Goal: Use online tool/utility: Utilize a website feature to perform a specific function

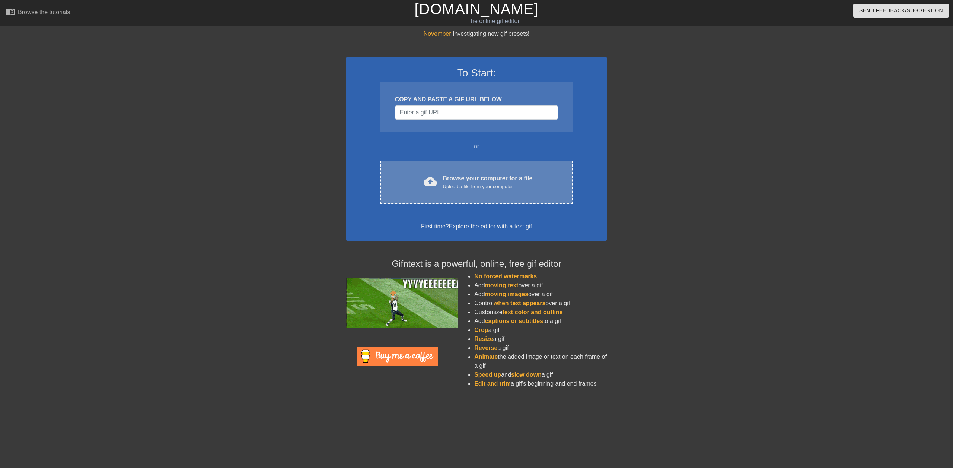
click at [472, 181] on div "Browse your computer for a file Upload a file from your computer" at bounding box center [488, 182] width 90 height 16
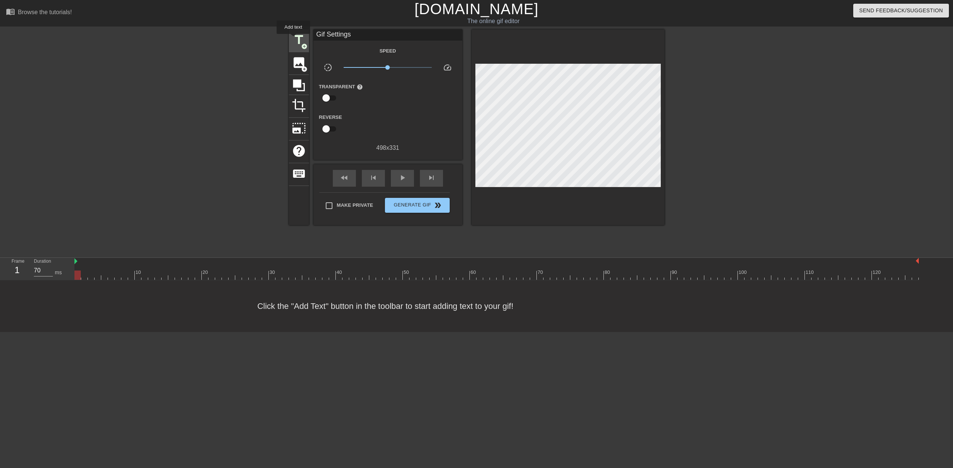
click at [293, 39] on span "title" at bounding box center [299, 40] width 14 height 14
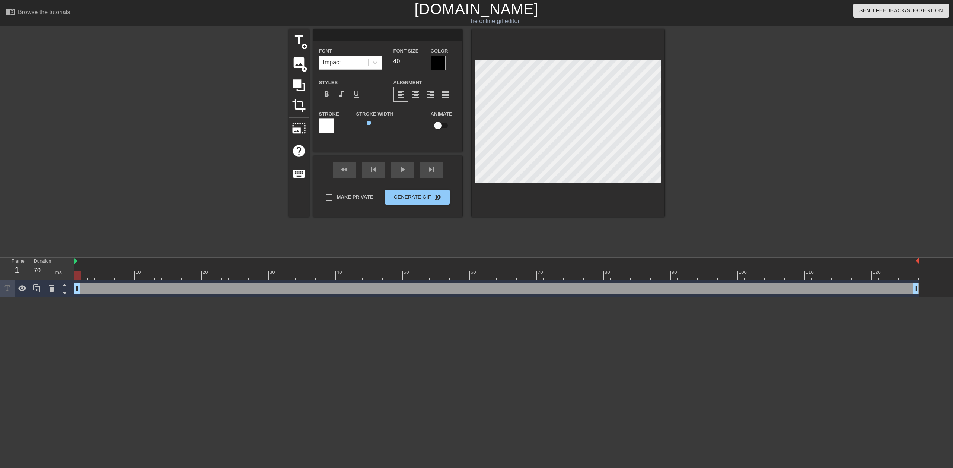
scroll to position [1, 1]
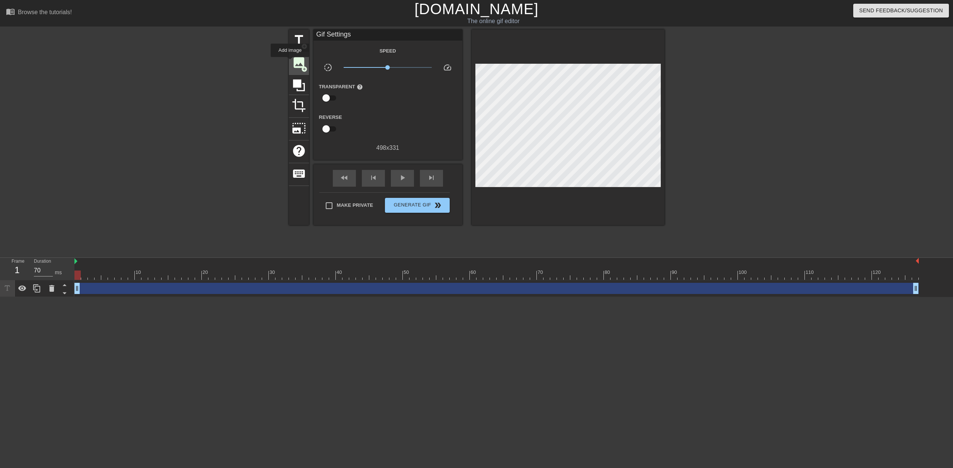
click at [292, 62] on span "image" at bounding box center [299, 62] width 14 height 14
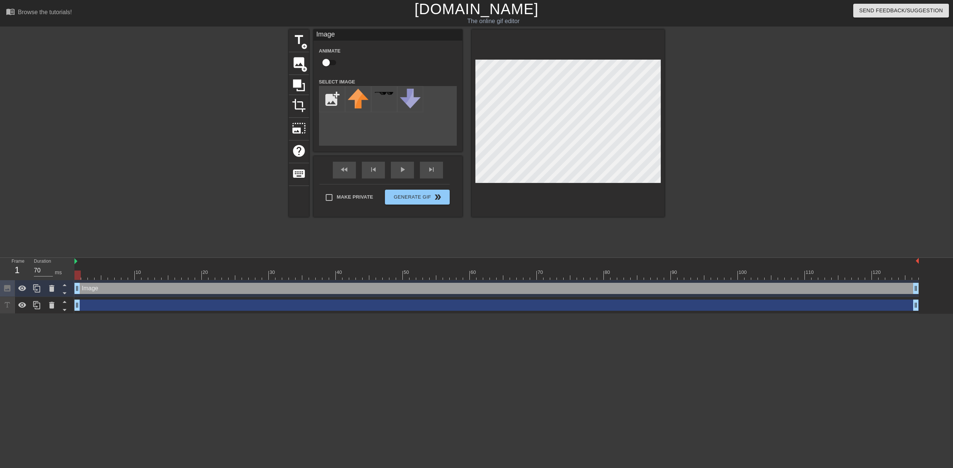
click at [801, 105] on div "title add_circle image add_circle crop photo_size_select_large help keyboard Im…" at bounding box center [476, 140] width 953 height 223
click at [292, 106] on span "crop" at bounding box center [299, 105] width 14 height 14
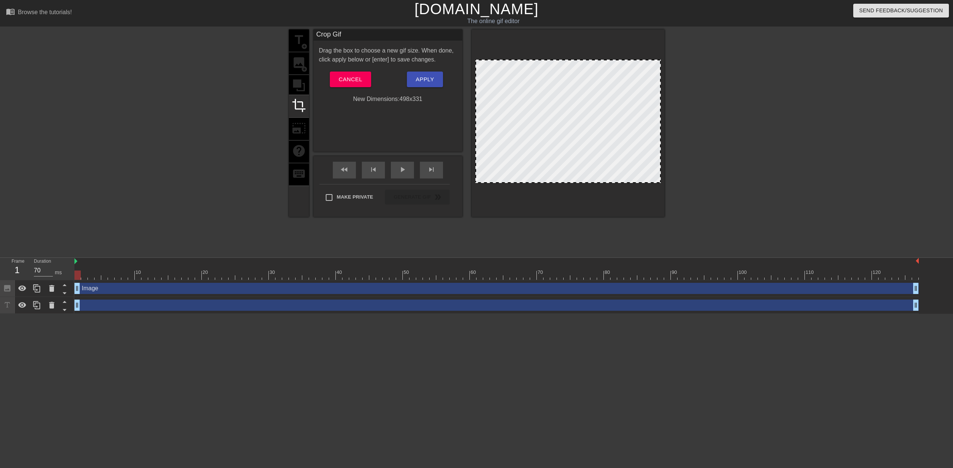
drag, startPoint x: 558, startPoint y: 60, endPoint x: 561, endPoint y: 45, distance: 14.7
click at [561, 45] on div at bounding box center [568, 122] width 193 height 187
click at [560, 44] on div at bounding box center [568, 122] width 193 height 187
click at [341, 75] on button "Cancel" at bounding box center [350, 79] width 41 height 16
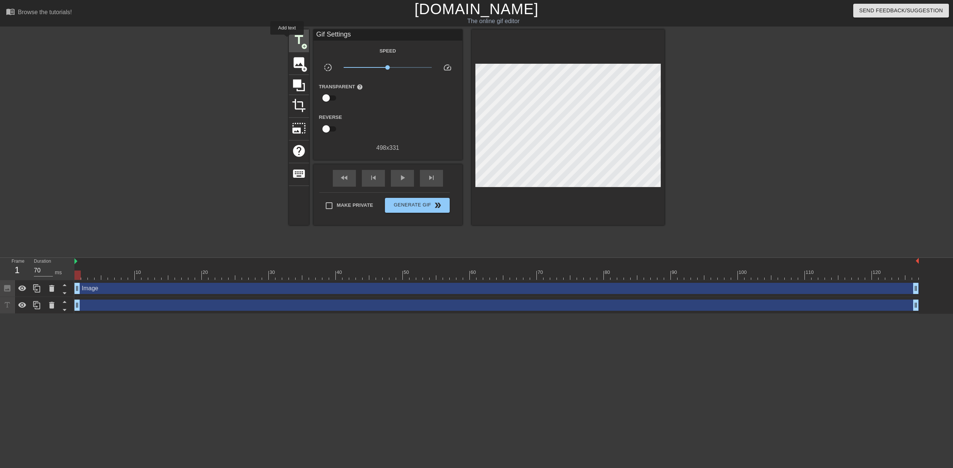
click at [289, 40] on div "title add_circle" at bounding box center [299, 40] width 20 height 23
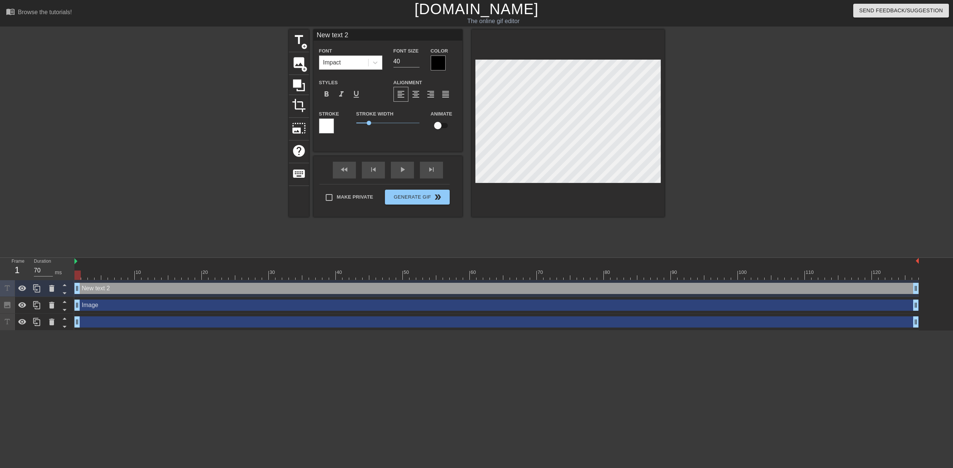
click at [328, 127] on div at bounding box center [326, 125] width 15 height 15
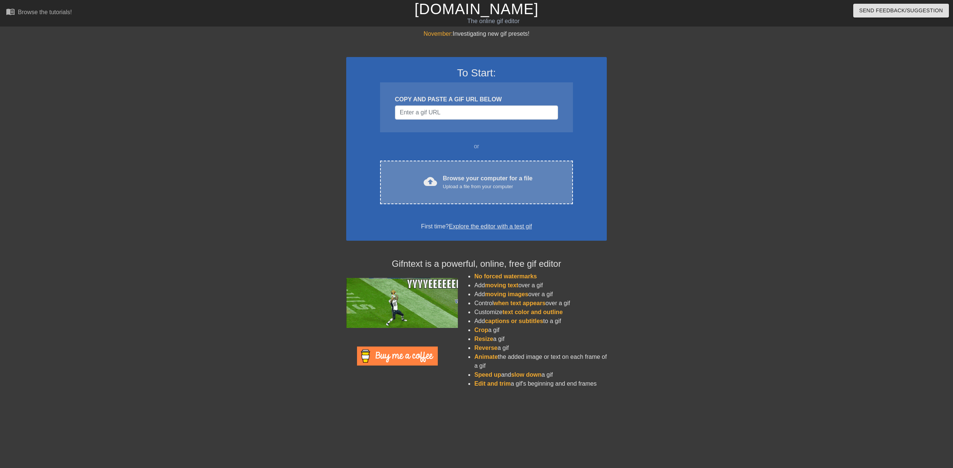
click at [450, 176] on div "Browse your computer for a file Upload a file from your computer" at bounding box center [488, 182] width 90 height 16
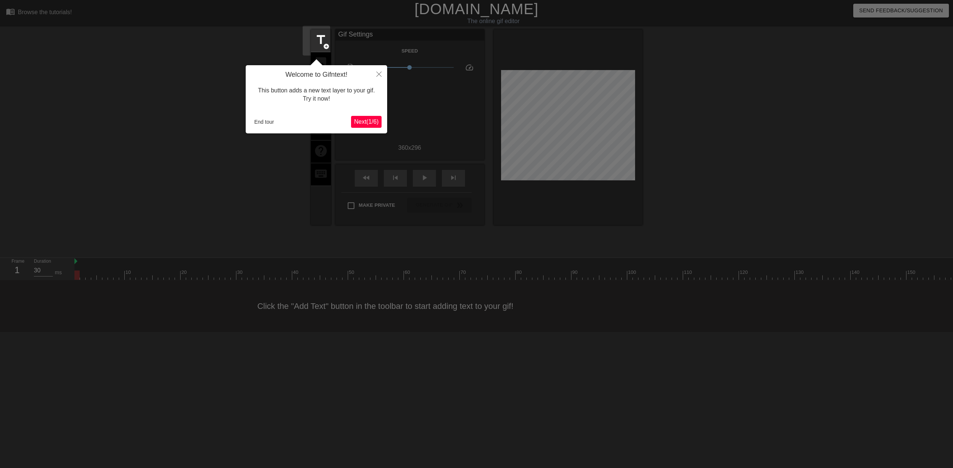
click at [355, 119] on span "Next ( 1 / 6 )" at bounding box center [366, 121] width 25 height 6
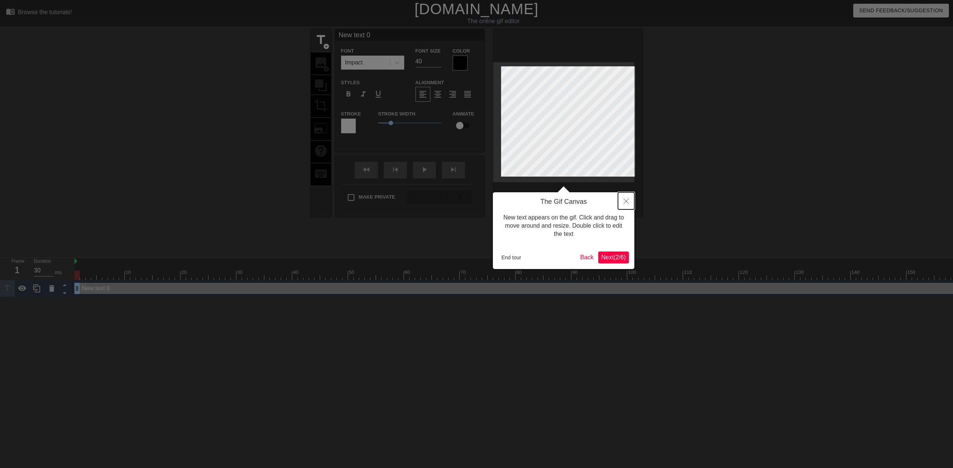
click at [622, 200] on button "Close" at bounding box center [626, 200] width 16 height 17
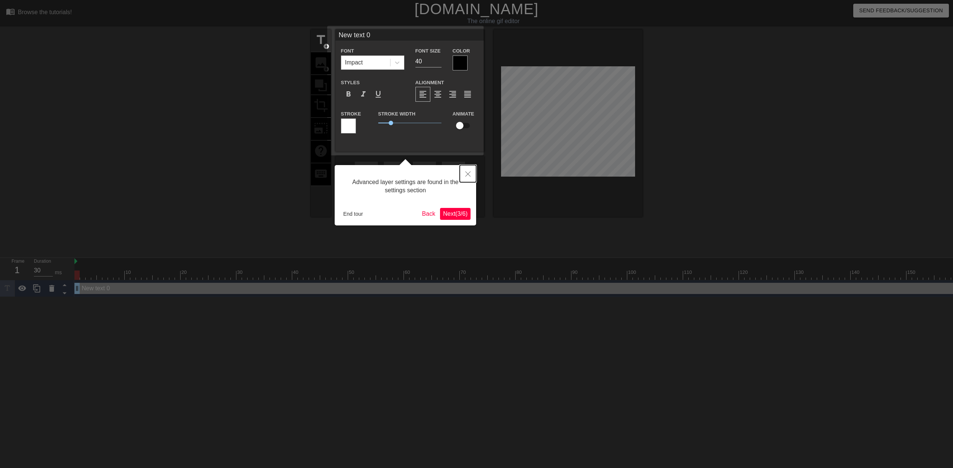
click at [464, 170] on button "Close" at bounding box center [468, 173] width 16 height 17
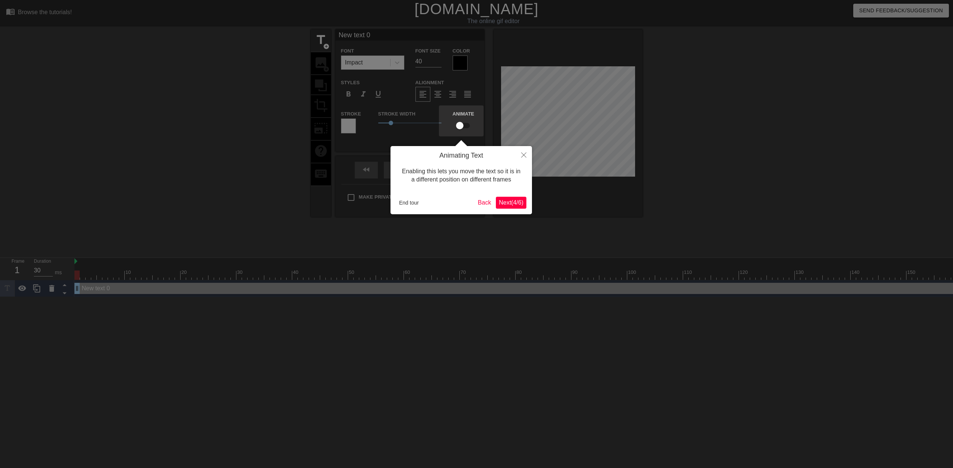
click at [505, 203] on span "Next ( 4 / 6 )" at bounding box center [511, 202] width 25 height 6
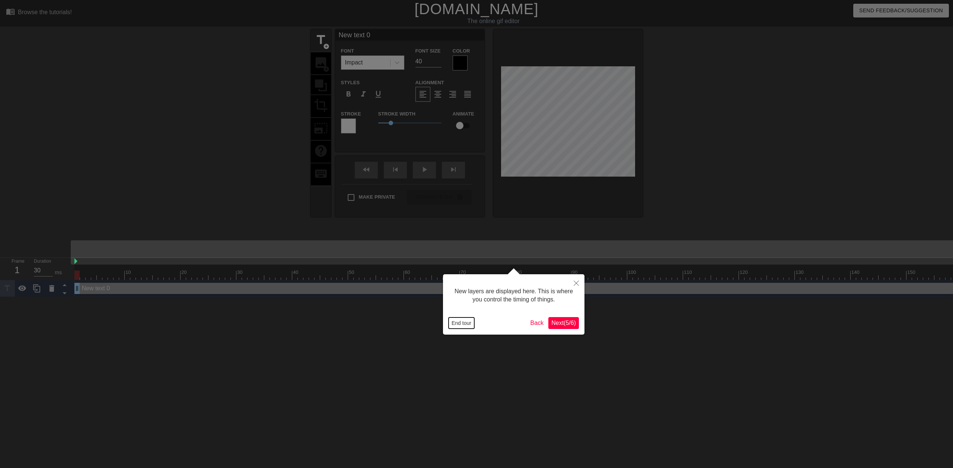
click at [469, 321] on button "End tour" at bounding box center [462, 322] width 26 height 11
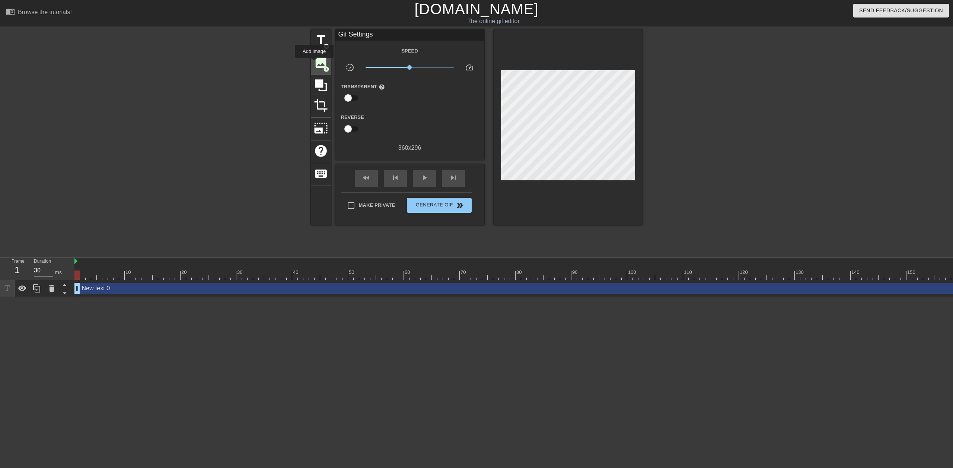
click at [314, 63] on span "image" at bounding box center [321, 62] width 14 height 14
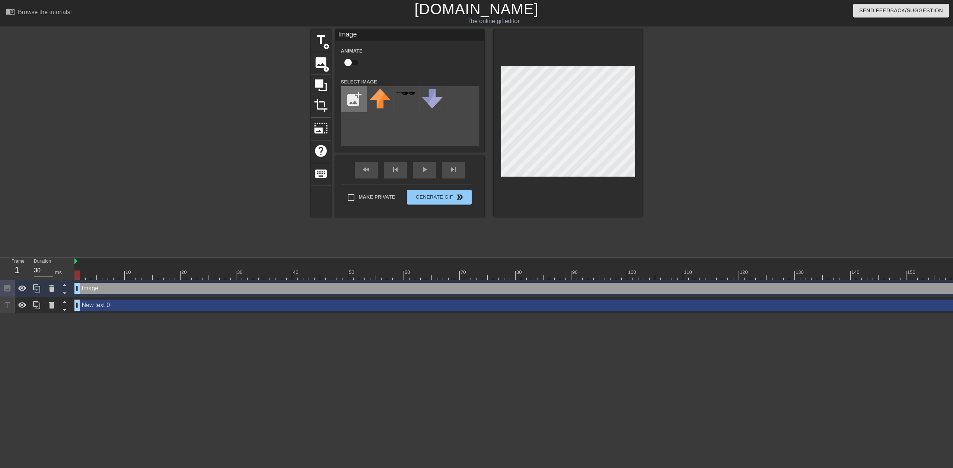
click at [351, 102] on input "file" at bounding box center [353, 98] width 25 height 25
click at [734, 119] on div "title add_circle image add_circle crop photo_size_select_large help keyboard Im…" at bounding box center [476, 140] width 953 height 223
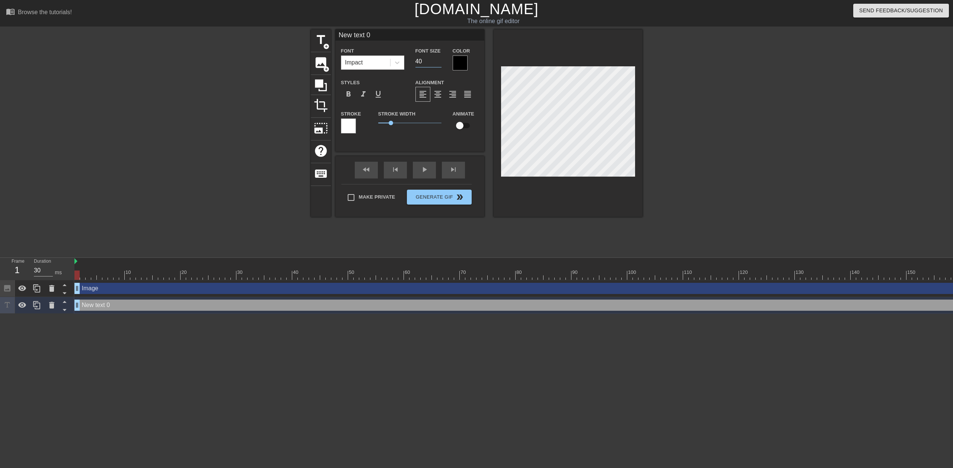
drag, startPoint x: 427, startPoint y: 59, endPoint x: 410, endPoint y: 61, distance: 17.6
click at [410, 61] on div "Font Size 40" at bounding box center [428, 58] width 37 height 24
click at [398, 63] on div at bounding box center [397, 62] width 13 height 13
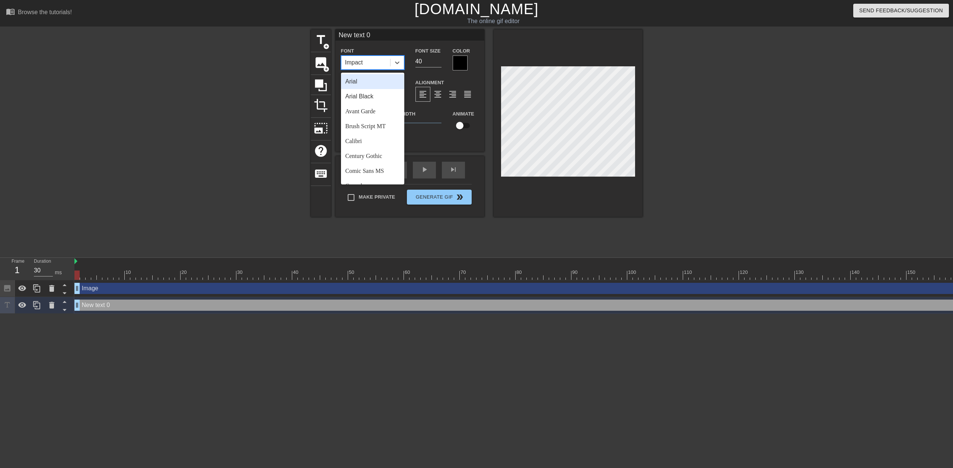
click at [388, 46] on div "Font option Arial focused, 1 of 24. 24 results available. Use Up and Down to ch…" at bounding box center [372, 57] width 63 height 23
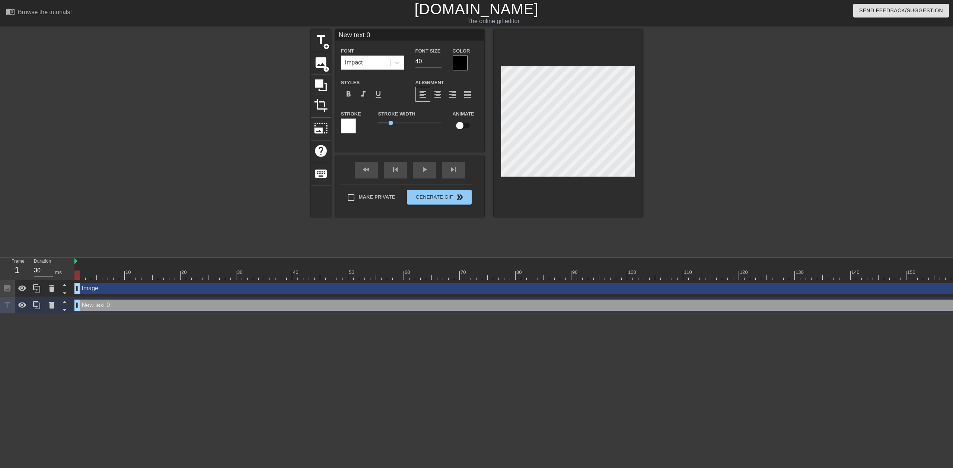
drag, startPoint x: 427, startPoint y: 60, endPoint x: 407, endPoint y: 60, distance: 20.5
click at [410, 60] on div "Font Size 40" at bounding box center [428, 58] width 37 height 24
type input "16"
type input "M"
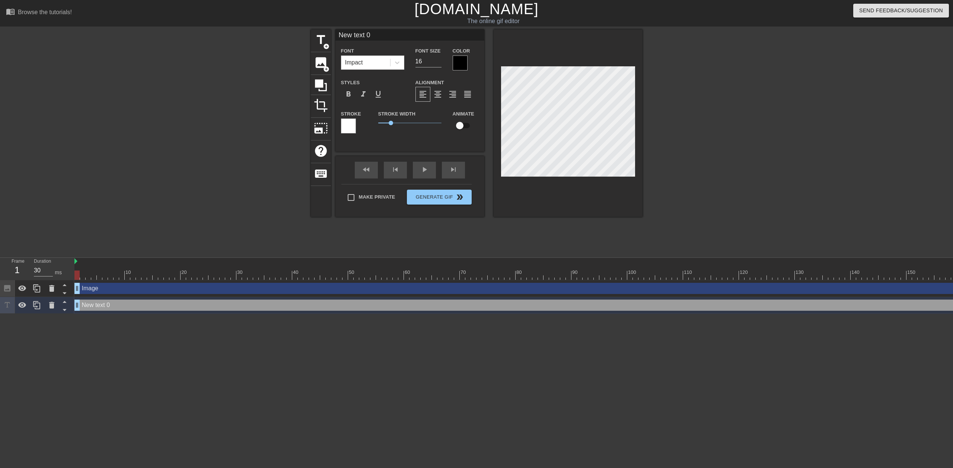
type textarea "M"
type input "Me"
type textarea "Me"
type input "Me"
type textarea "Me"
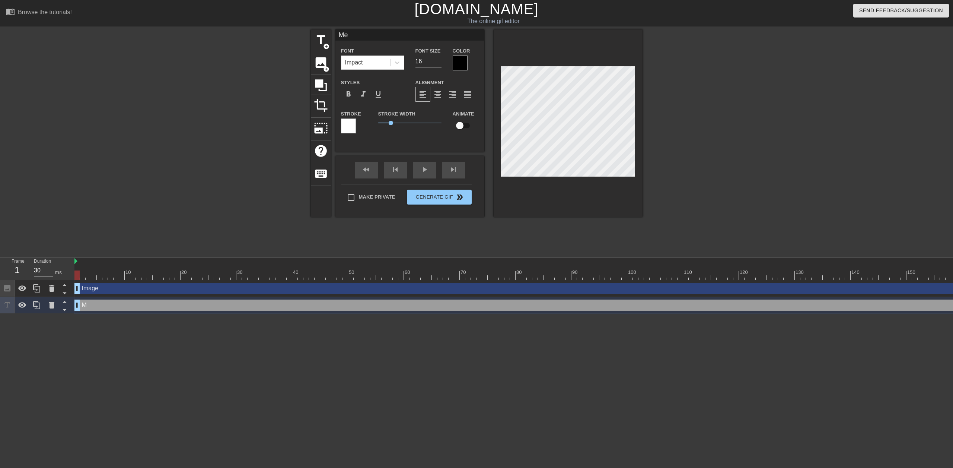
type input "Me a"
type textarea "Me a"
type input "Me an"
type textarea "Me an"
type input "Me and"
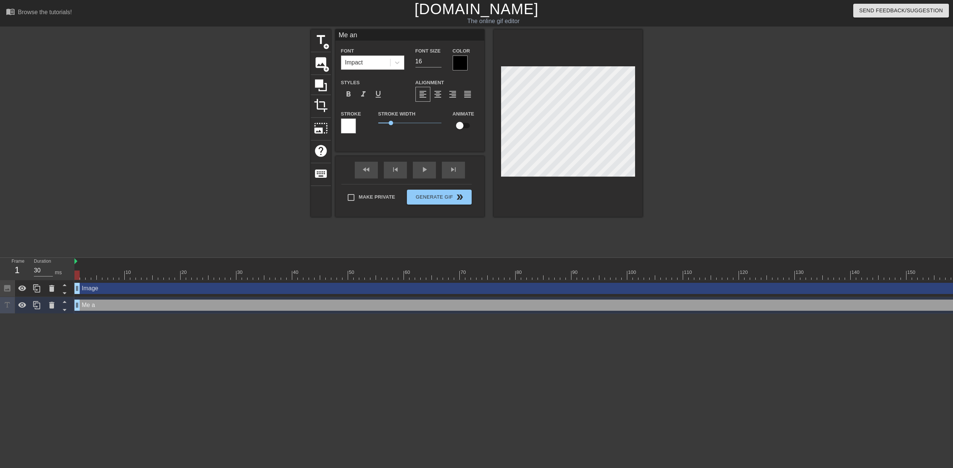
type textarea "Me and"
type input "Me and"
type textarea "Me and"
type input "Me and t"
type textarea "Me and t"
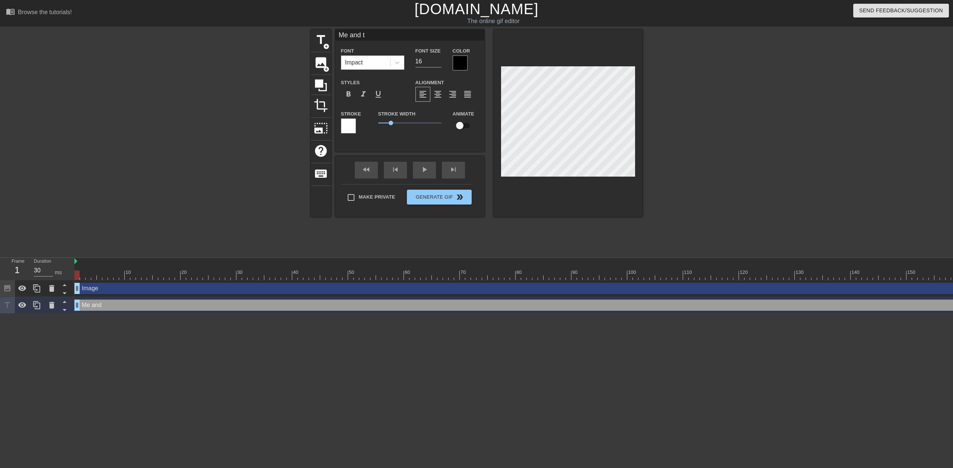
type input "Me and th"
type textarea "Me and th"
type input "Me and the"
type textarea "Me and the"
type input "Me and the"
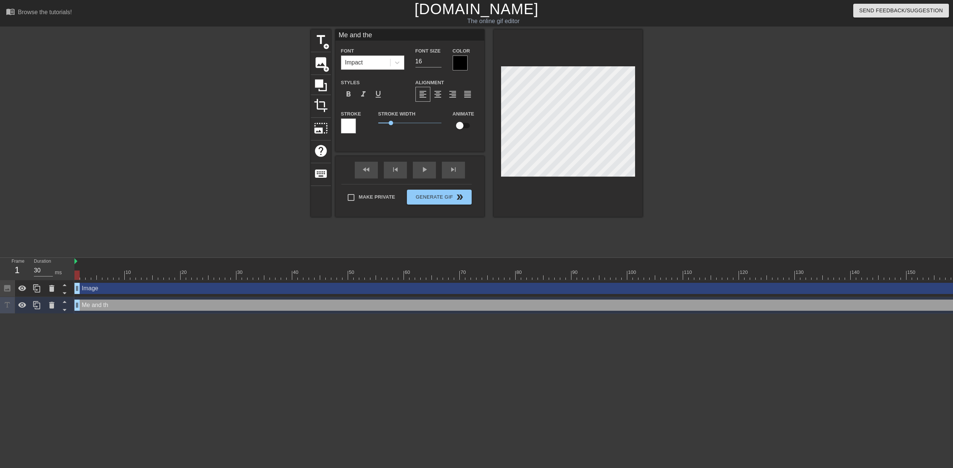
type textarea "Me and the"
type input "Me and the b"
type textarea "Me and the b"
type input "Me and the bo"
type textarea "Me and the bo"
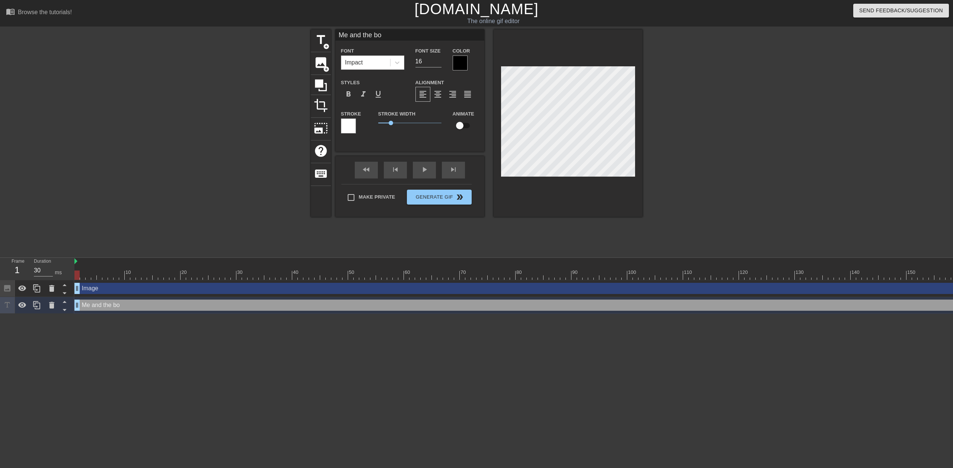
type input "Me and the boy"
type textarea "Me and the boy"
type input "Me and the boys"
type textarea "Me and the boys"
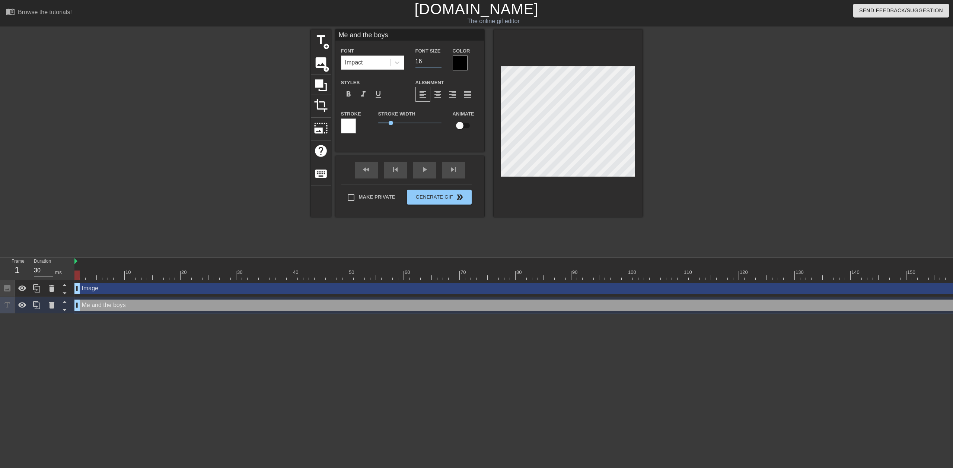
drag, startPoint x: 423, startPoint y: 62, endPoint x: 409, endPoint y: 60, distance: 13.9
click at [410, 60] on div "Font Size 16" at bounding box center [428, 58] width 37 height 24
type input "10"
type textarea "Me and the boys"
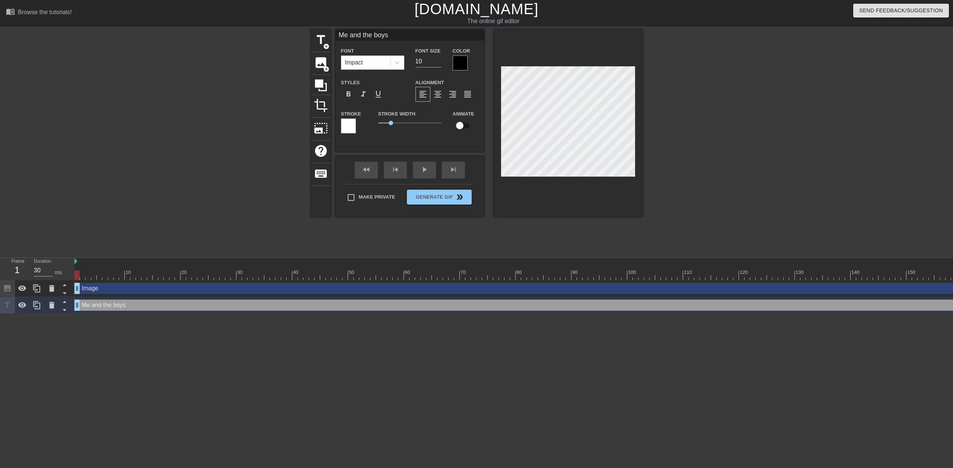
type input "Me and the boys"
type textarea "Me and the boys o"
type input "Me and the boys o"
type textarea "Me and the boys on"
type input "Me and the boys on"
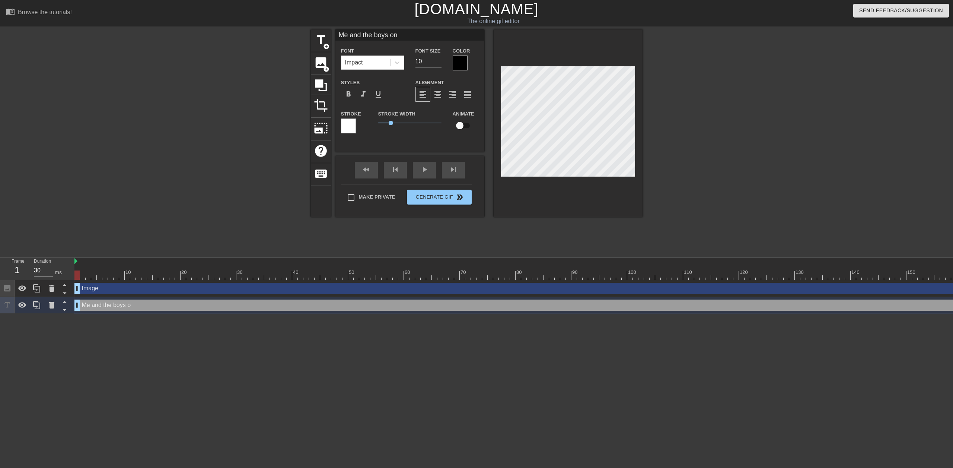
type textarea "Me and the boys on"
type input "Me and the boys on"
type textarea "Me and the boys on o"
type input "Me and the boys on o"
type textarea "Me and the boys on ou"
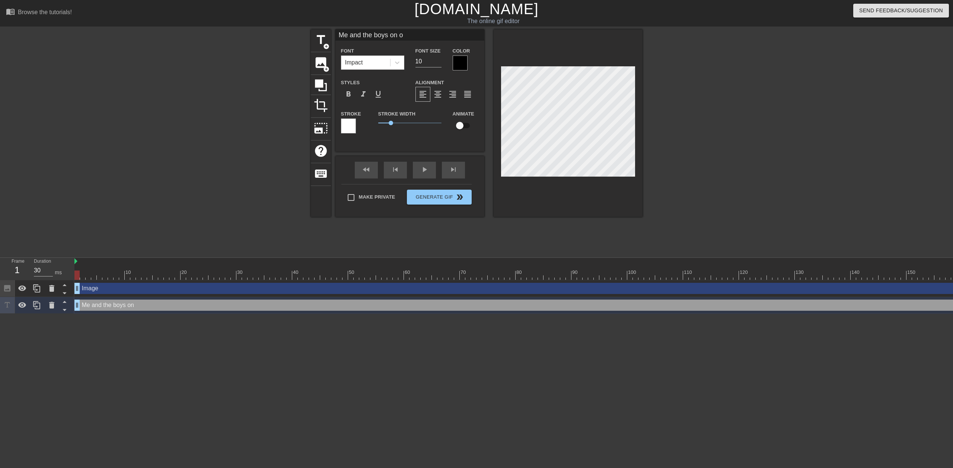
type input "Me and the boys on ou"
type textarea "Me and the boys on our"
type input "Me and the boys on our"
type textarea "Me and the boys on our"
type input "Me and the boys on our"
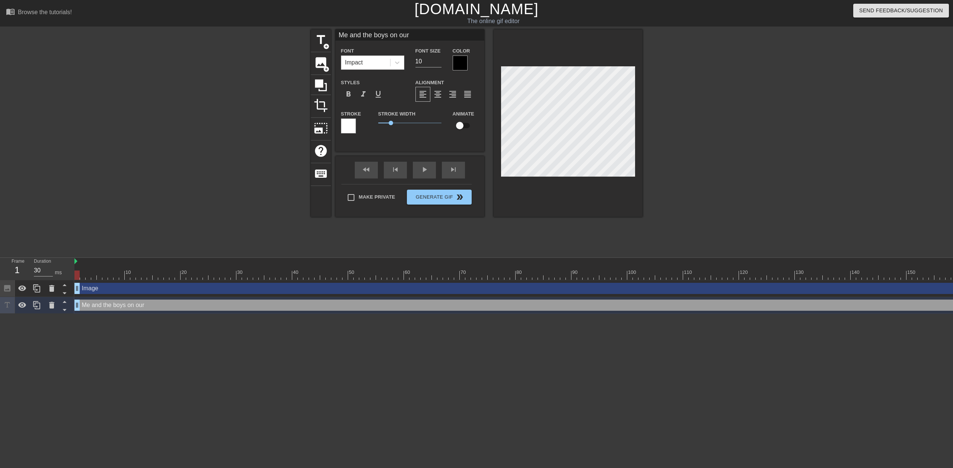
type textarea "Me and the boys on our w"
type input "Me and the boys on our w"
type textarea "Me and the boys on our wa"
type input "Me and the boys on our wa"
type textarea "Me and the boys on our way"
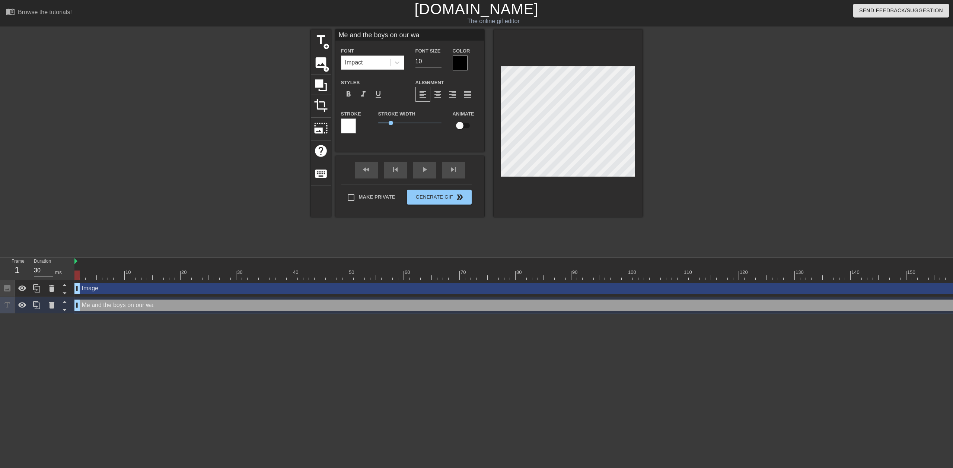
type input "Me and the boys on our way"
type textarea "Me and the boys on our way"
type input "Me and the boys on our way"
type textarea "Me and the boys on our way t"
type input "Me and the boys on our way t"
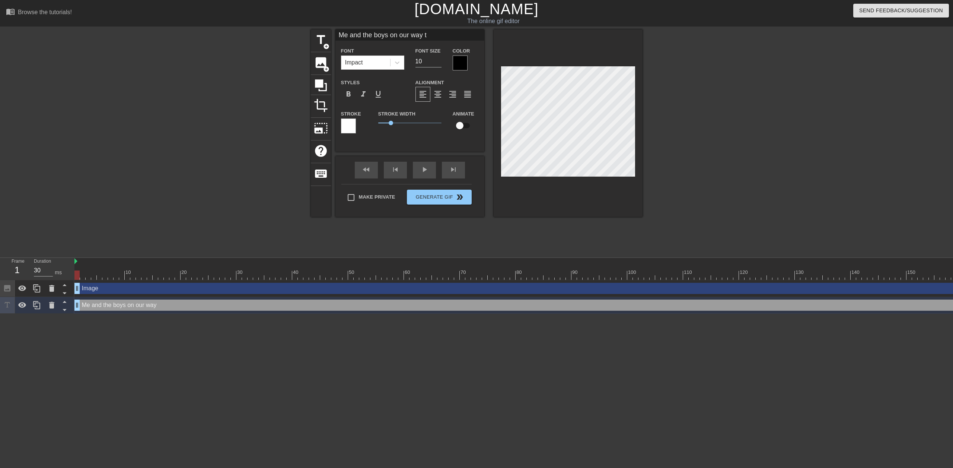
type textarea "Me and the boys on our way to"
type input "Me and the boys on our way to"
type textarea "Me and the boys on our way to"
type input "Me and the boys on our way to"
type textarea "Me and the boys on our way to d"
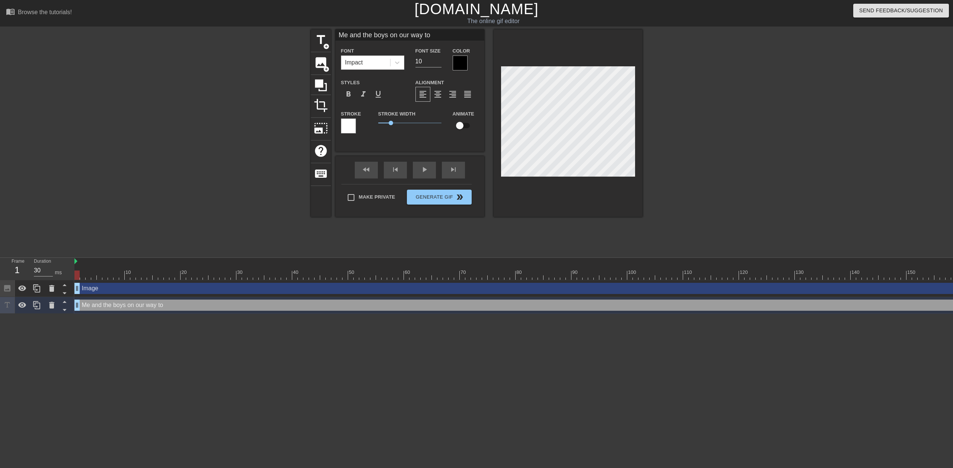
type input "Me and the boys on our way to d"
type textarea "Me and the boys on our way to de"
type input "Me and the boys on our way to de"
type textarea "Me and the boys on our way to dea"
type input "Me and the boys on our way to dea"
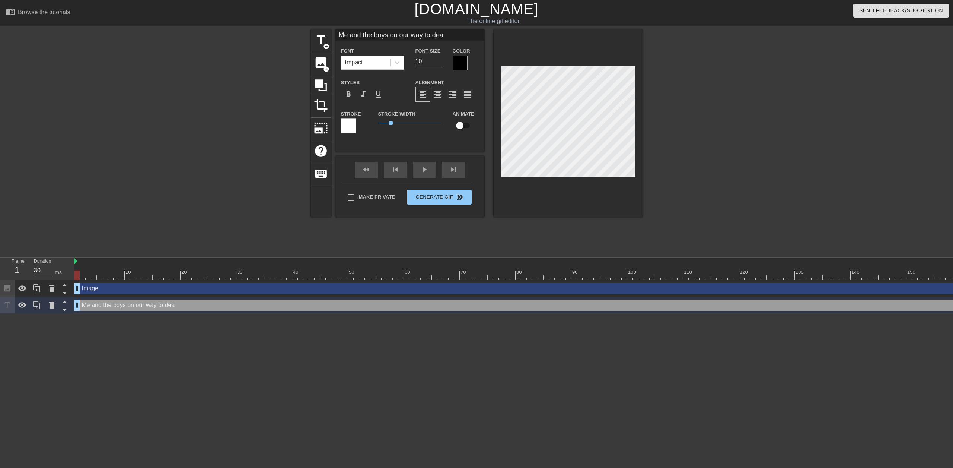
type textarea "Me and the boys on our way to deac"
type input "Me and the boys on our way to deac"
type textarea "Me and the boys on our way to deact"
type input "Me and the boys on our way to deact"
type textarea "Me and the boys on our way to deacti"
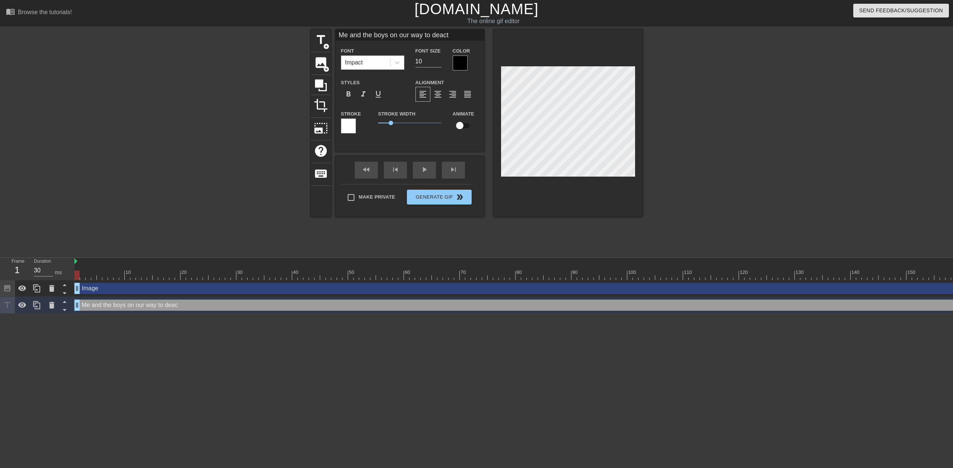
type input "Me and the boys on our way to deacti"
type textarea "Me and the boys on our way to deactiv"
type input "Me and the boys on our way to deactiv"
type textarea "Me and the boys on our way to deactiva"
type input "Me and the boys on our way to deactiva"
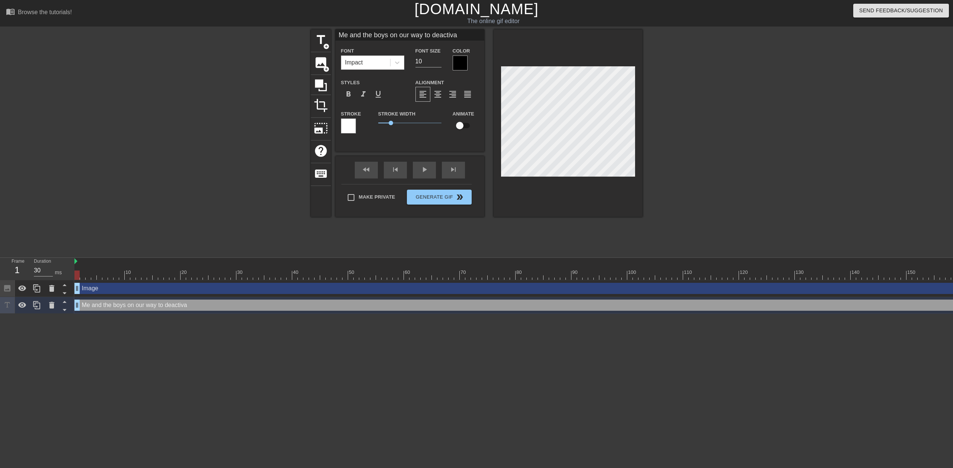
type textarea "Me and the boys on our way to deactivat"
type input "Me and the boys on our way to deactivat"
type textarea "Me and the boys on our way to deactivate"
type input "Me and the boys on our way to deactivate"
type textarea "Me and the boys on our way to deactivate"
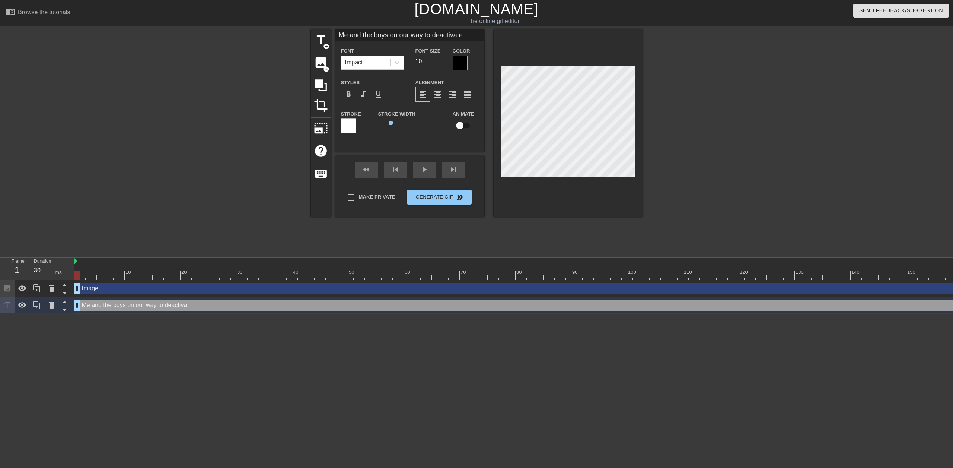
type input "Me and the boys on our way to deactivate"
type textarea "Me and the boys on our way to deactivate t"
type input "Me and the boys on our way to deactivate t"
type textarea "Me and the boys on our way to deactivate th"
type input "Me and the boys on our way to deactivate th"
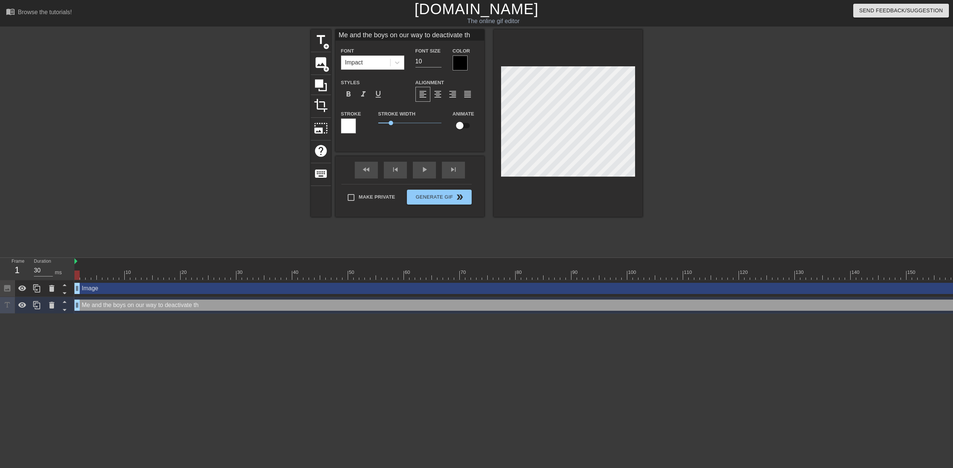
type textarea "Me and the boys on our way to deactivate the"
type input "Me and the boys on our way to deactivate the"
type textarea "Me and the boys on our way to deactivate the"
type input "Me and the boys on our way to deactivate the"
type textarea "Me and the boys on our way to deactivate the n"
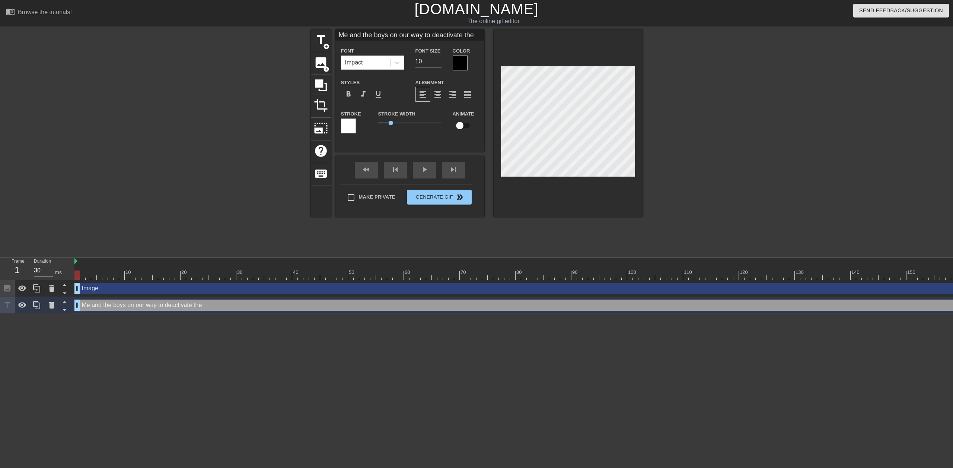
type input "Me and the boys on our way to deactivate the n"
type textarea "Me and the boys on our way to deactivate the ne"
type input "Me and the boys on our way to deactivate the ne"
type textarea "Me and the boys on our way to deactivate the new"
type input "Me and the boys on our way to deactivate the new"
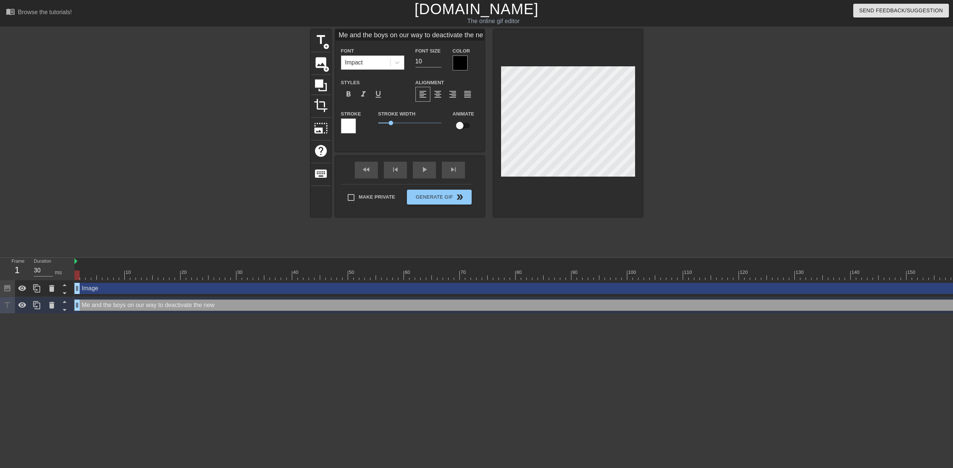
type textarea "Me and the boys on our way to deactivate the newl"
type input "Me and the boys on our way to deactivate the newl"
type textarea "Me and the boys on our way to deactivate the newly"
type input "Me and the boys on our way to deactivate the newly"
type textarea "Me and the boys on our way to deactivate the newly"
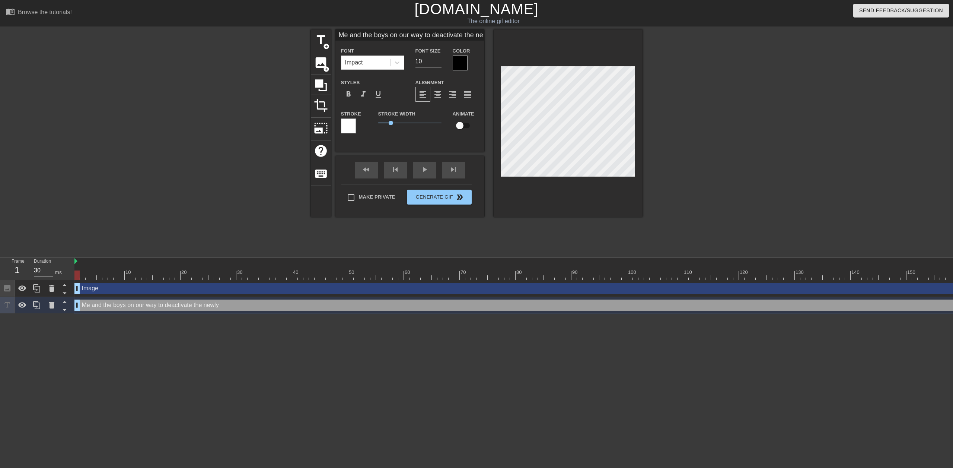
type input "Me and the boys on our way to deactivate the newly"
type textarea "Me and the boys on our way to deactivate the newly a"
type input "Me and the boys on our way to deactivate the newly a"
type textarea "Me and the boys on our way to deactivate the newly ad"
type input "Me and the boys on our way to deactivate the newly ad"
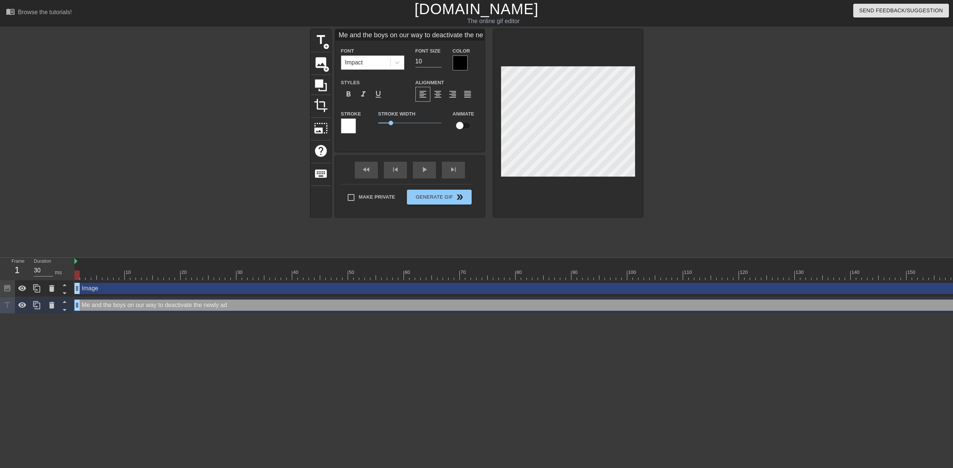
type textarea "Me and the boys on our way to deactivate the newly add"
type input "Me and the boys on our way to deactivate the newly add"
type textarea "Me and the boys on our way to deactivate the newly adde"
type input "Me and the boys on our way to deactivate the newly adde"
type textarea "Me and the boys on our way to deactivate the newly added"
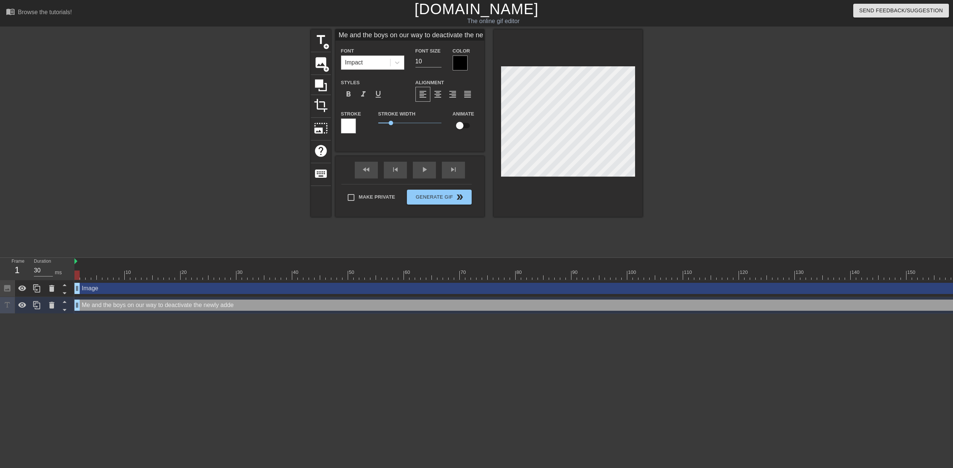
type input "Me and the boys on our way to deactivate the newly added"
type textarea "Me and the boys on our way to deactivate the newly added"
type input "Me and the boys on our way to deactivate the newly added"
type textarea "Me and the boys on our way to deactivate the newly added A"
type input "Me and the boys on our way to deactivate the newly added A"
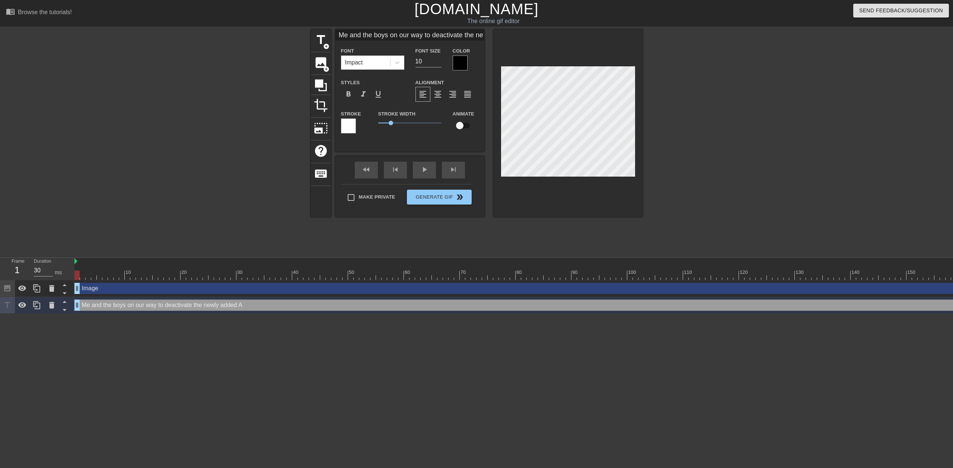
type textarea "Me and the boys on our way to deactivate the newly added AI"
type input "Me and the boys on our way to deactivate the newly added AI"
type textarea "Me and the boys on our way to deactivate the newly added AI"
type input "Me and the boys on our way to deactivate the newly added AI"
type textarea "Me and the boys on our way to deactivate the newly added AI F"
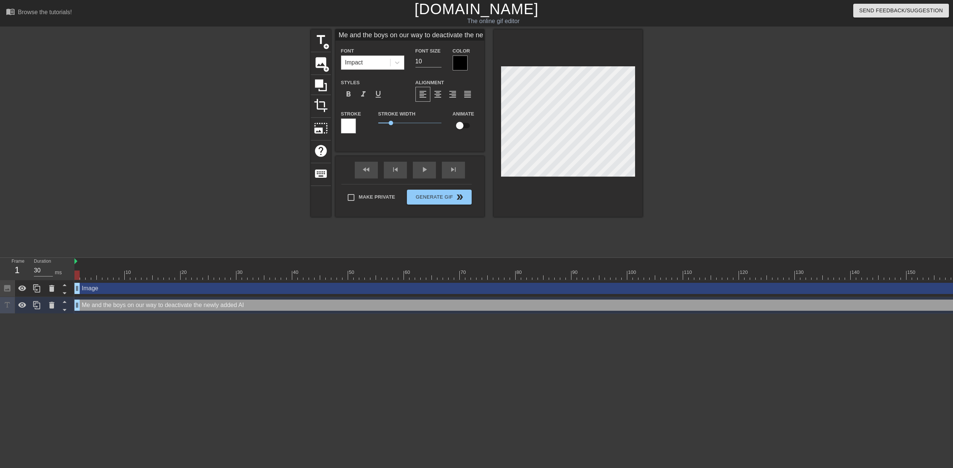
type input "Me and the boys on our way to deactivate the newly added AI F"
type textarea "Me and the boys on our way to deactivate the newly added AI"
type input "Me and the boys on our way to deactivate the newly added AI"
type textarea "Me and the boys on our way to deactivate the newly added AI f"
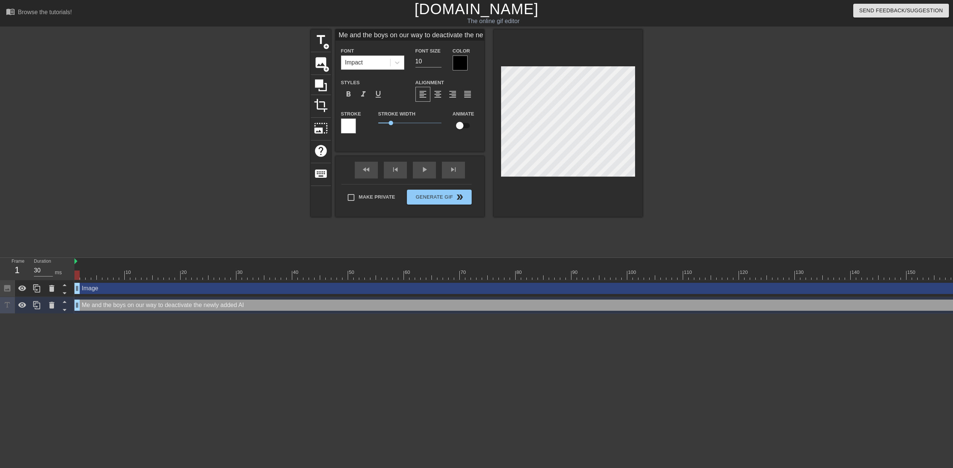
type input "Me and the boys on our way to deactivate the newly added AI f"
type textarea "Me and the boys on our way to deactivate the newly added AI fe"
type input "Me and the boys on our way to deactivate the newly added AI fe"
type textarea "Me and the boys on our way to deactivate the newly added AI fea"
type input "Me and the boys on our way to deactivate the newly added AI fea"
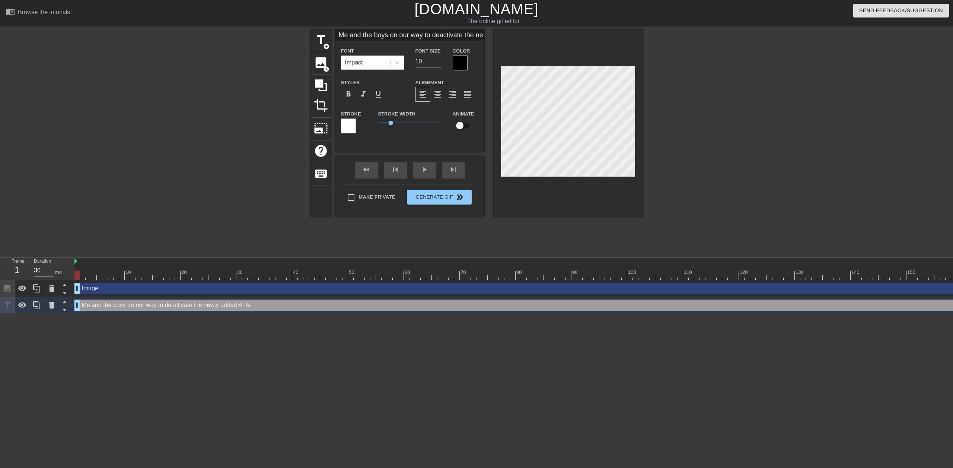
type textarea "Me and the boys on our way to deactivate the newly added AI feat"
type input "Me and the boys on our way to deactivate the newly added AI feat"
type textarea "Me and the boys on our way to deactivate the newly added AI featu"
type input "Me and the boys on our way to deactivate the newly added AI featu"
type textarea "Me and the boys on our way to deactivate the newly added AI featur"
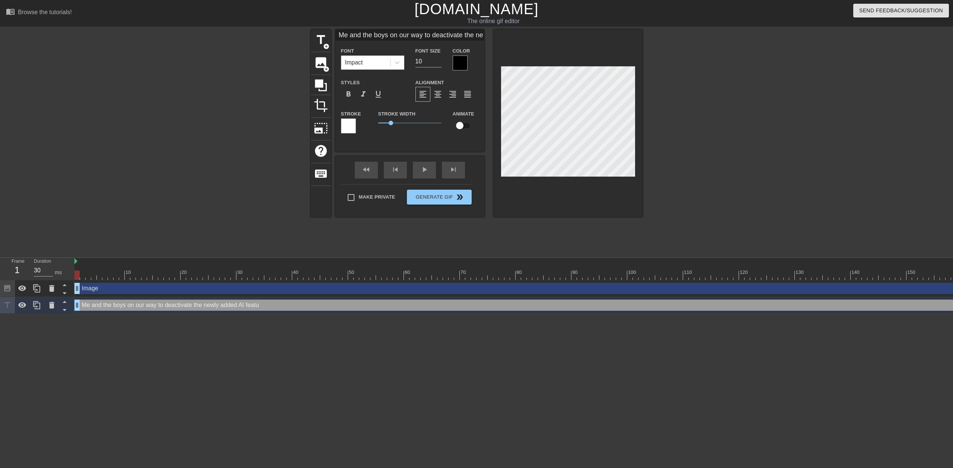
type input "Me and the boys on our way to deactivate the newly added AI featur"
type textarea "Me and the boys on our way to deactivate the newly added AI feature"
type input "Me and the boys on our way to deactivate the newly added AI feature"
type textarea "Me and the boys on our way to deactivate the newly added AI feature"
type input "Me and the boys on our way to deactivate the newly added AI feature"
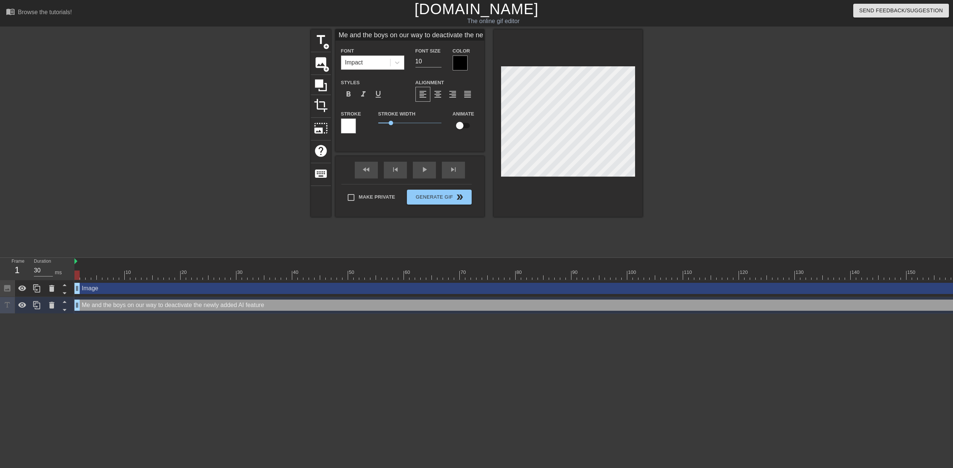
type textarea "Me and the boys on our way to deactivate the newly added AI feature t"
type input "Me and the boys on our way to deactivate the newly added AI feature t"
type textarea "Me and the boys on our way to deactivate the newly added AI feature to"
type input "Me and the boys on our way to deactivate the newly added AI feature to"
type textarea "Me and the boys on our way to deactivate the newly added AI feature to"
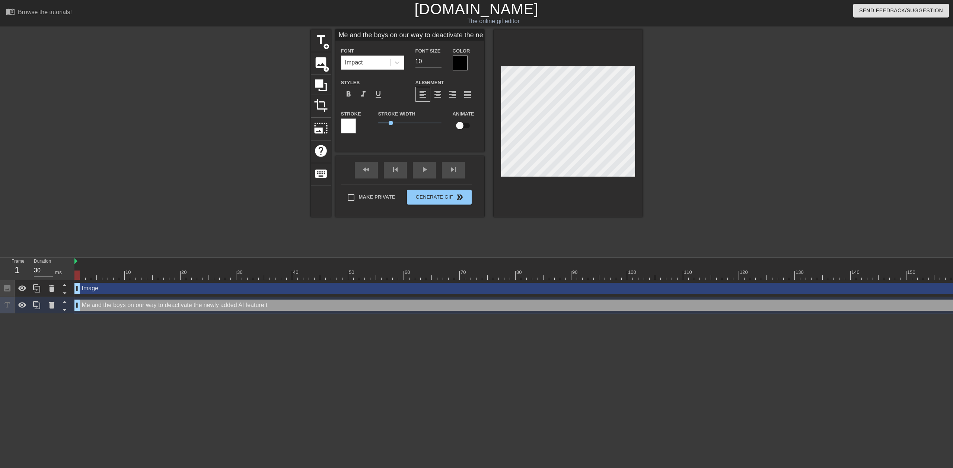
type input "Me and the boys on our way to deactivate the newly added AI feature to"
type textarea "Me and the boys on our way to deactivate the newly added AI feature to t"
type input "Me and the boys on our way to deactivate the newly added AI feature to t"
type textarea "Me and the boys on our way to deactivate the newly added AI feature to th"
type input "Me and the boys on our way to deactivate the newly added AI feature to th"
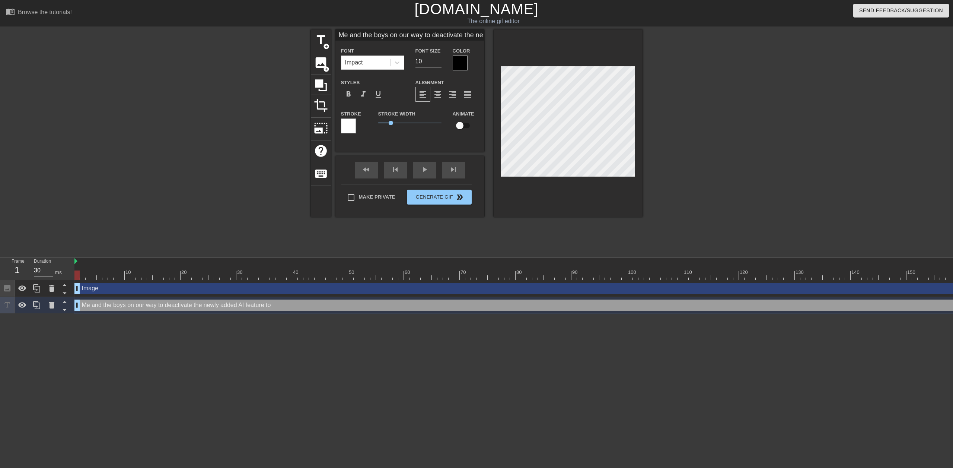
type textarea "Me and the boys on our way to deactivate the newly added AI feature to the"
type input "Me and the boys on our way to deactivate the newly added AI feature to the"
type textarea "Me and the boys on our way to deactivate the newly added AI feature to the"
type input "Me and the boys on our way to deactivate the newly added AI feature to the"
type textarea "Me and the boys on our way to deactivate the newly added AI feature to the m"
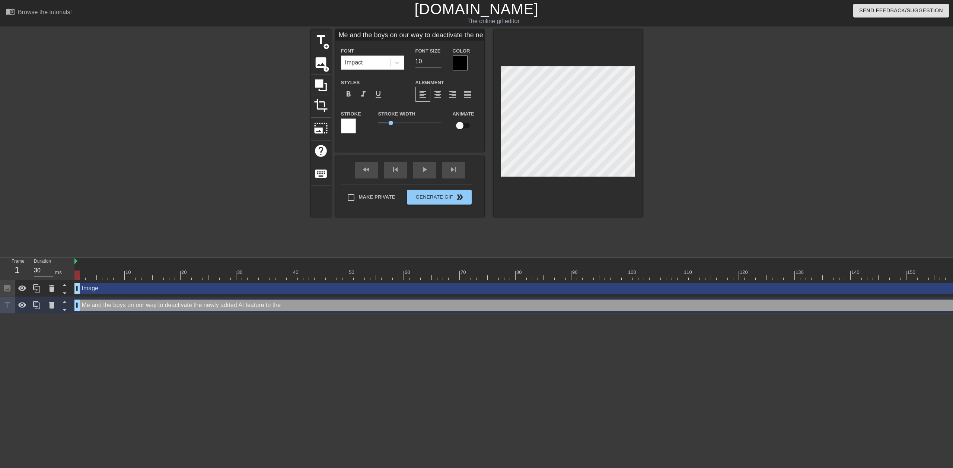
type input "Me and the boys on our way to deactivate the newly added AI feature to the m"
type textarea "Me and the boys on our way to deactivate the newly added AI feature to the mo"
type input "Me and the boys on our way to deactivate the newly added AI feature to the mo"
type textarea "Me and the boys on our way to deactivate the newly added AI feature to the mos"
type input "Me and the boys on our way to deactivate the newly added AI feature to the mos"
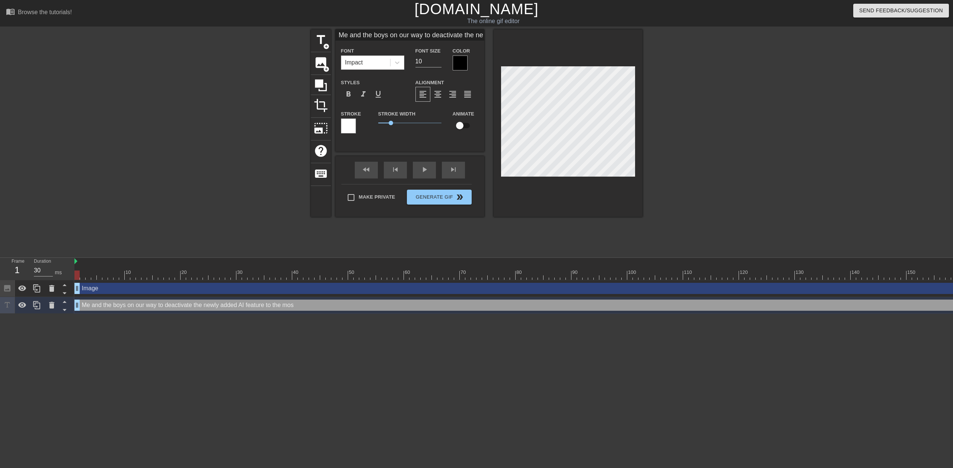
type textarea "Me and the boys on our way to deactivate the newly added AI feature to the most"
type input "Me and the boys on our way to deactivate the newly added AI feature to the most"
type textarea "Me and the boys on our way to deactivate the newly added AI feature to the most"
type input "Me and the boys on our way to deactivate the newly added AI feature to the most"
type textarea "Me and the boys on our way to deactivate the newly added AI feature to the most…"
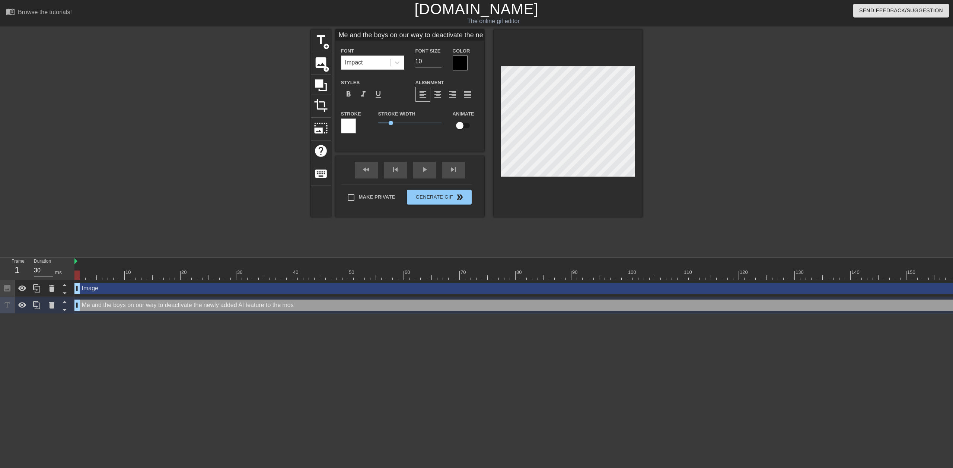
type input "Me and the boys on our way to deactivate the newly added AI feature to the most…"
type textarea "Me and the boys on our way to deactivate the newly added AI feature to the most…"
type input "Me and the boys on our way to deactivate the newly added AI feature to the most…"
type textarea "Me and the boys on our way to deactivate the newly added AI feature to the most…"
type input "Me and the boys on our way to deactivate the newly added AI feature to the most…"
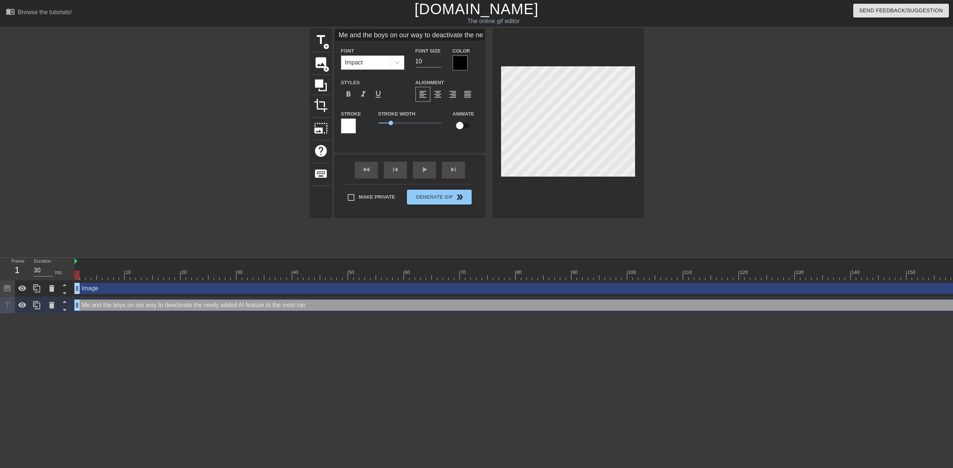
type textarea "Me and the boys on our way to deactivate the newly added AI feature to the most…"
type input "Me and the boys on our way to deactivate the newly added AI feature to the most…"
type textarea "Me and the boys on our way to deactivate the newly added AI feature to the most…"
type input "Me and the boys on our way to deactivate the newly added AI feature to the most…"
type textarea "Me and the boys on our way to deactivate the newly added AI feature to the most…"
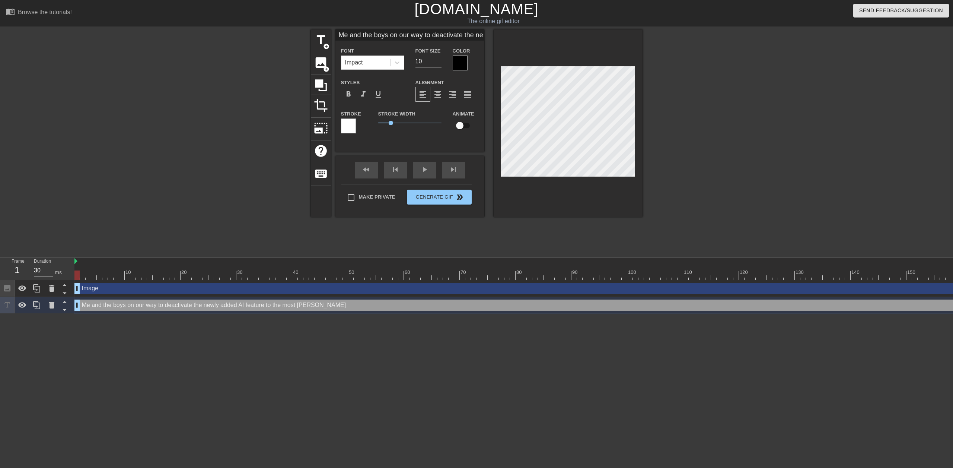
type input "Me and the boys on our way to deactivate the newly added AI feature to the most…"
type textarea "Me and the boys on our way to deactivate the newly added AI feature to the most…"
type input "Me and the boys on our way to deactivate the newly added AI feature to the most…"
type textarea "Me and the boys on our way to deactivate the newly added AI feature to the most…"
type input "Me and the boys on our way to deactivate the newly added AI feature to the most…"
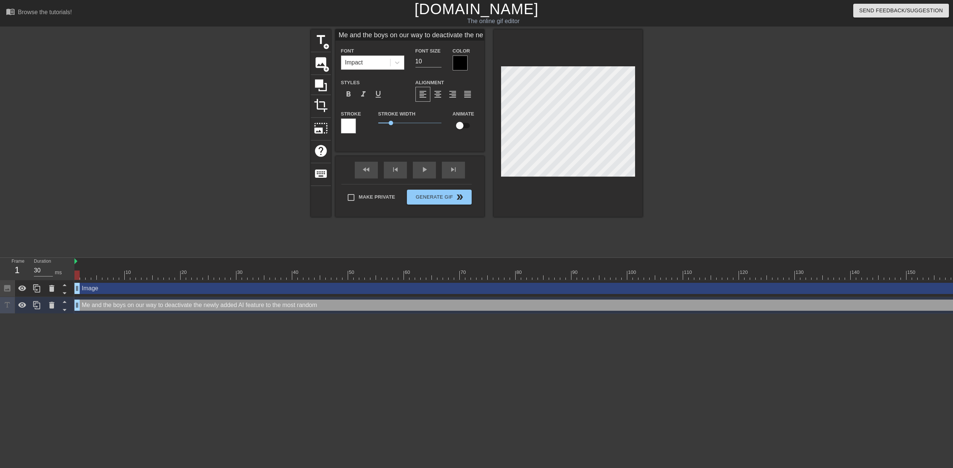
type textarea "Me and the boys on our way to deactivate the newly added AI feature to the most…"
type input "Me and the boys on our way to deactivate the newly added AI feature to the most…"
type textarea "Me and the boys on our way to deactivate the newly added AI feature to the most…"
type input "Me and the boys on our way to deactivate the newly added AI feature to the most…"
type textarea "Me and the boys on our way to deactivate the newly added AI feature to the most…"
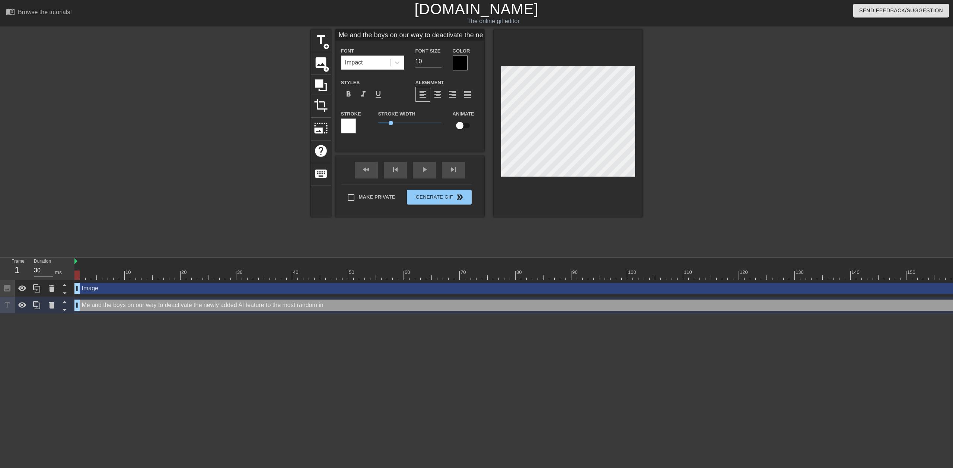
type input "Me and the boys on our way to deactivate the newly added AI feature to the most…"
type textarea "Me and the boys on our way to deactivate the newly added AI feature to the most…"
type input "Me and the boys on our way to deactivate the newly added AI feature to the most…"
type textarea "Me and the boys on our way to deactivate the newly added AI feature to the most…"
type input "Me and the boys on our way to deactivate the newly added AI feature to the most…"
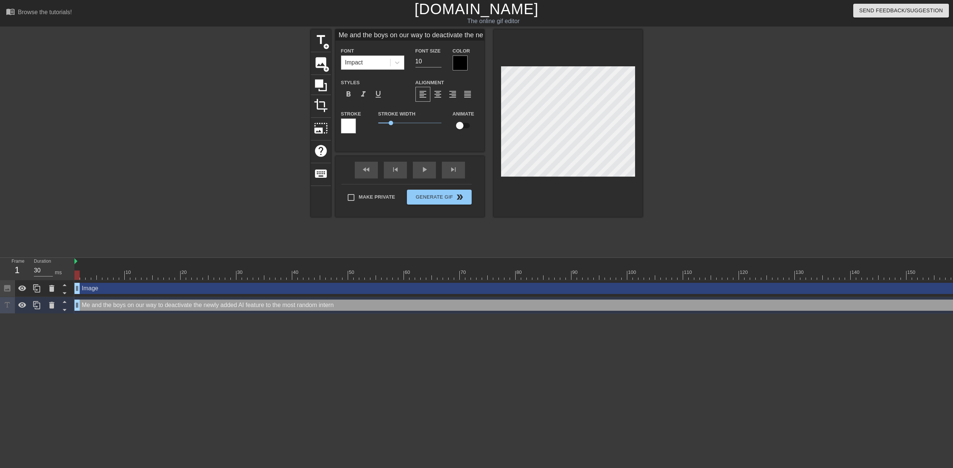
type textarea "Me and the boys on our way to deactivate the newly added AI feature to the most…"
type input "Me and the boys on our way to deactivate the newly added AI feature to the most…"
type textarea "Me and the boys on our way to deactivate the newly added AI feature to the most…"
type input "Me and the boys on our way to deactivate the newly added AI feature to the most…"
type textarea "Me and the boys on our way to deactivate the newly added AI feature to the most…"
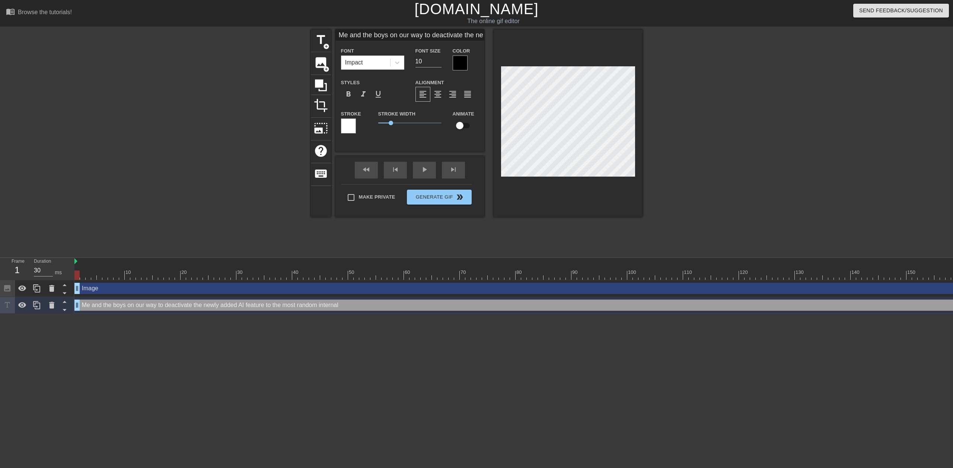
type input "Me and the boys on our way to deactivate the newly added AI feature to the most…"
type textarea "Me and the boys on our way to deactivate the newly added AI feature to the most…"
type input "Me and the boys on our way to deactivate the newly added AI feature to the most…"
click at [464, 96] on span "format_align_justify" at bounding box center [467, 94] width 9 height 9
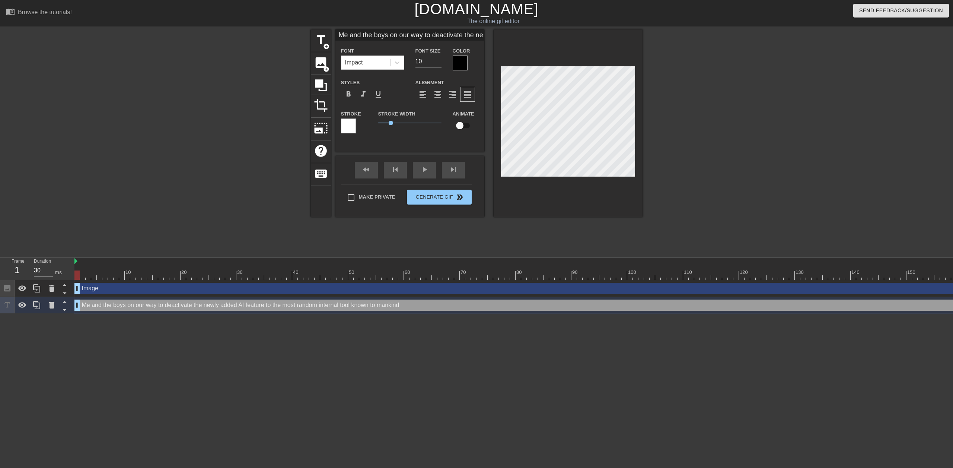
click at [692, 98] on div "title add_circle image add_circle crop photo_size_select_large help keyboard Me…" at bounding box center [476, 140] width 953 height 223
click at [668, 96] on div "title add_circle image add_circle crop photo_size_select_large help keyboard Me…" at bounding box center [476, 140] width 953 height 223
click at [632, 95] on div at bounding box center [568, 122] width 149 height 187
